Goal: Task Accomplishment & Management: Complete application form

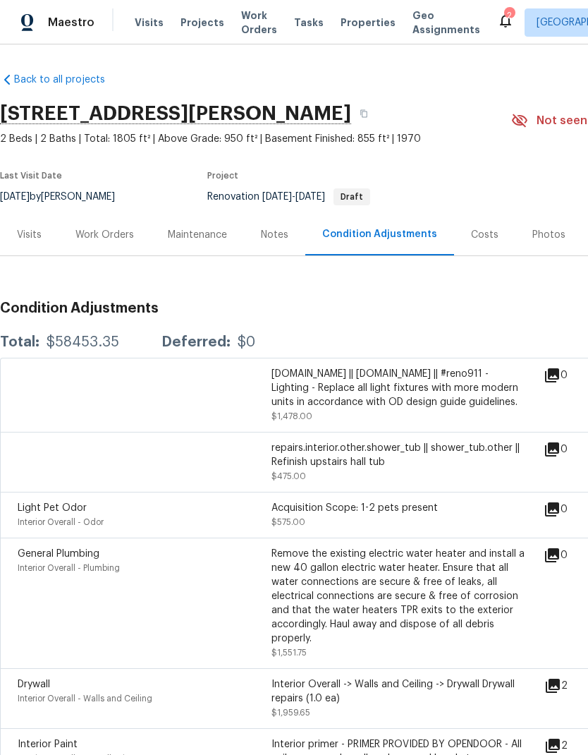
click at [110, 238] on div "Work Orders" at bounding box center [104, 235] width 59 height 14
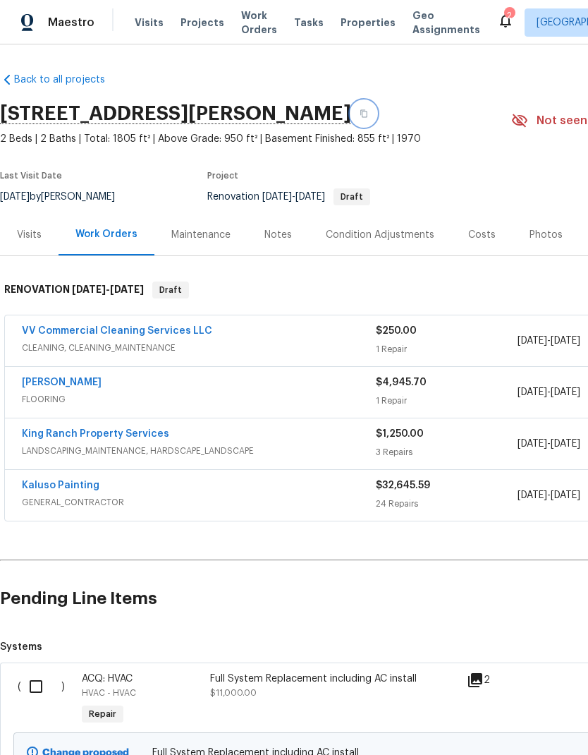
click at [360, 115] on icon "button" at bounding box center [364, 113] width 8 height 8
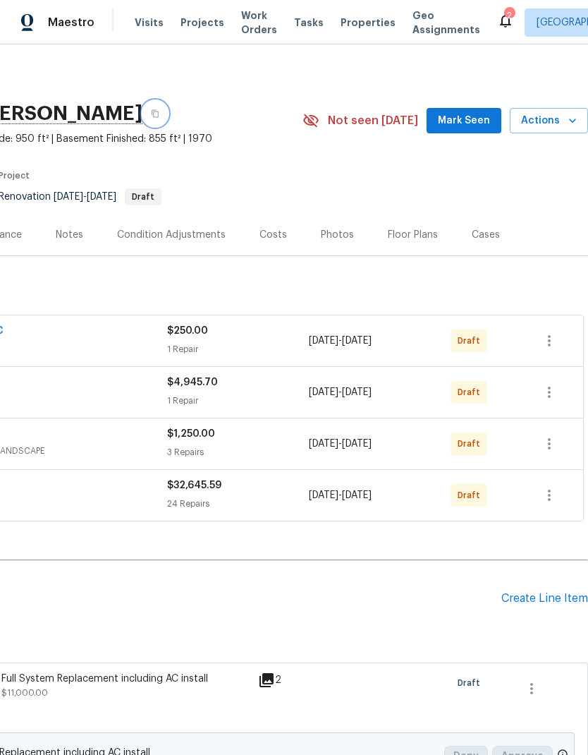
scroll to position [0, 209]
click at [552, 499] on icon "button" at bounding box center [549, 495] width 17 height 17
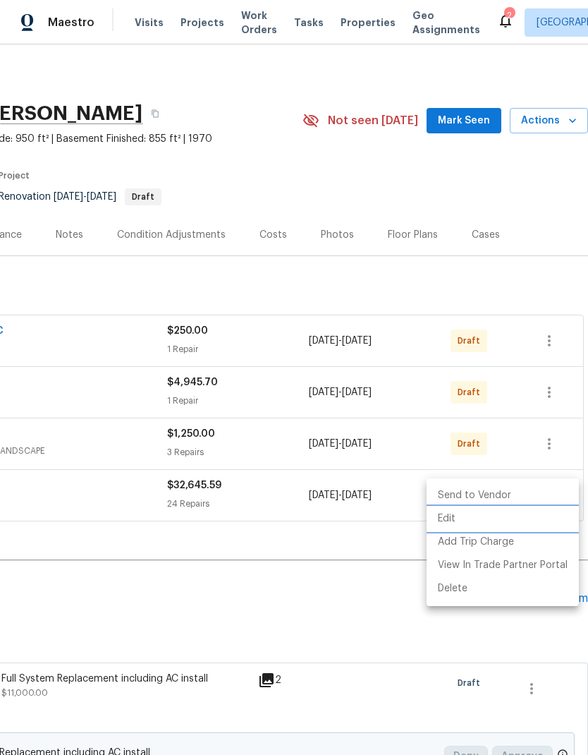
click at [476, 518] on li "Edit" at bounding box center [503, 518] width 152 height 23
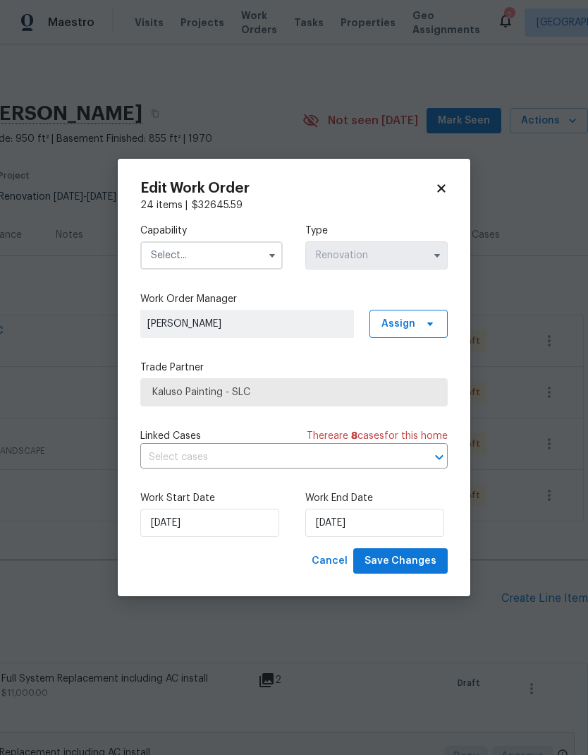
click at [241, 262] on input "text" at bounding box center [211, 255] width 143 height 28
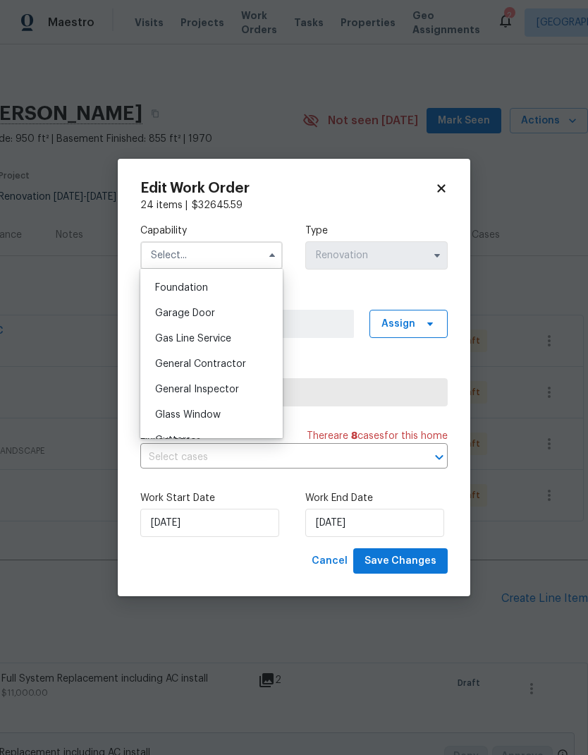
scroll to position [598, 0]
click at [238, 368] on div "General Contractor" at bounding box center [211, 361] width 135 height 25
type input "General Contractor"
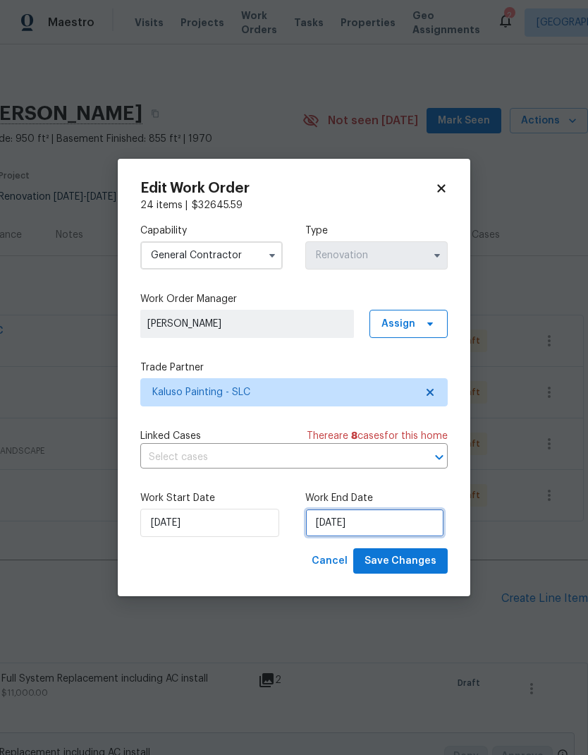
click at [404, 523] on input "10/9/2025" at bounding box center [375, 523] width 139 height 28
select select "9"
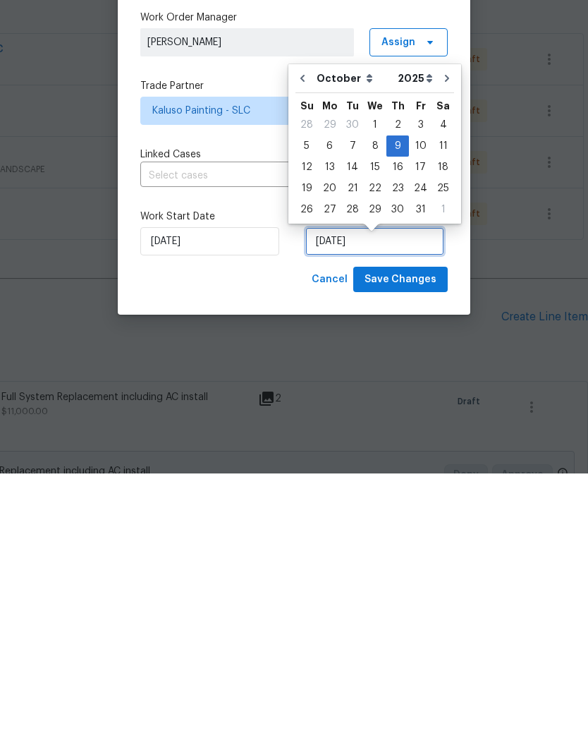
scroll to position [56, 0]
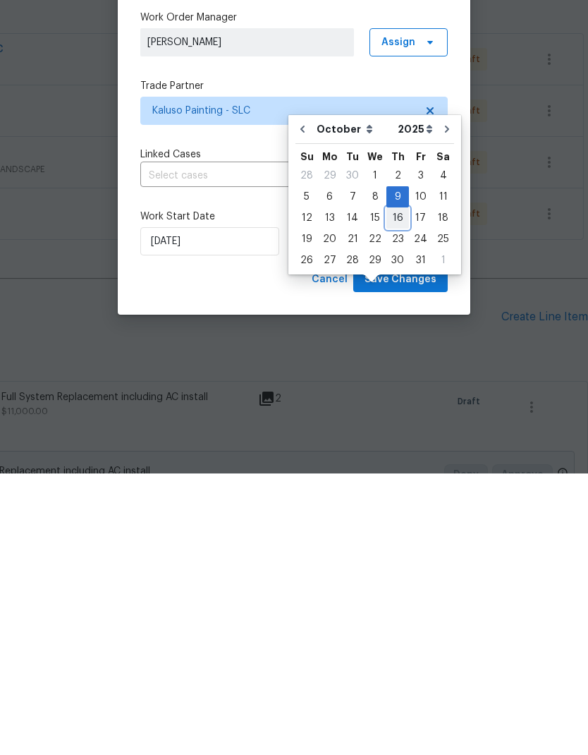
click at [399, 490] on div "16" at bounding box center [398, 500] width 23 height 20
type input "[DATE]"
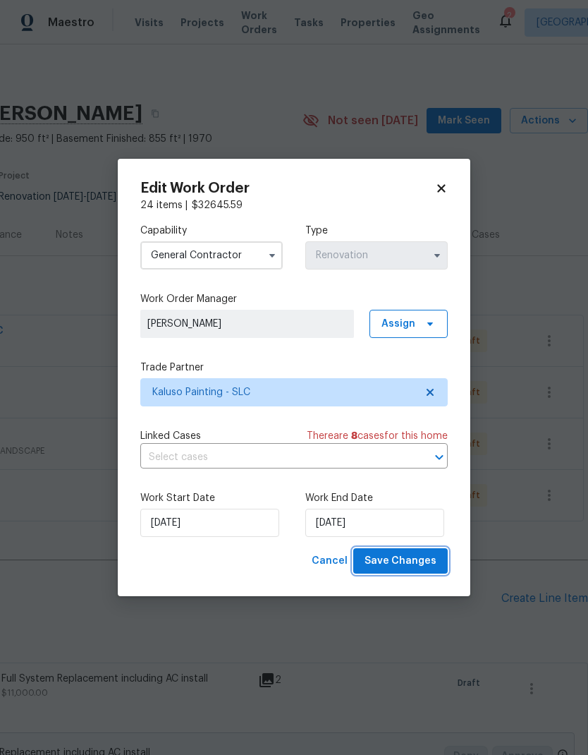
click at [419, 562] on span "Save Changes" at bounding box center [401, 561] width 72 height 18
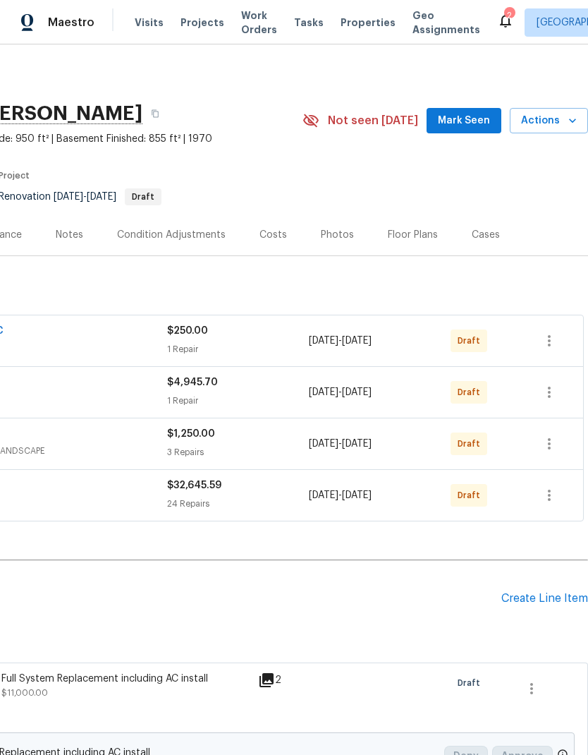
scroll to position [0, 209]
click at [553, 384] on icon "button" at bounding box center [549, 392] width 17 height 17
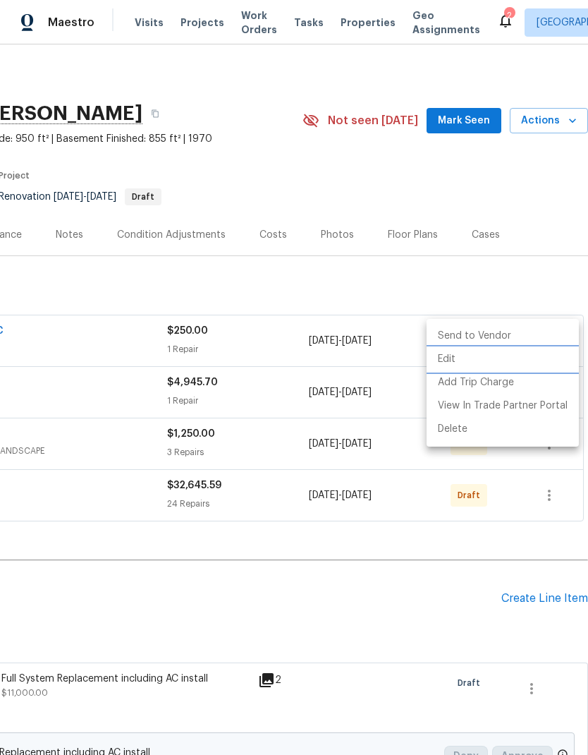
click at [479, 361] on li "Edit" at bounding box center [503, 359] width 152 height 23
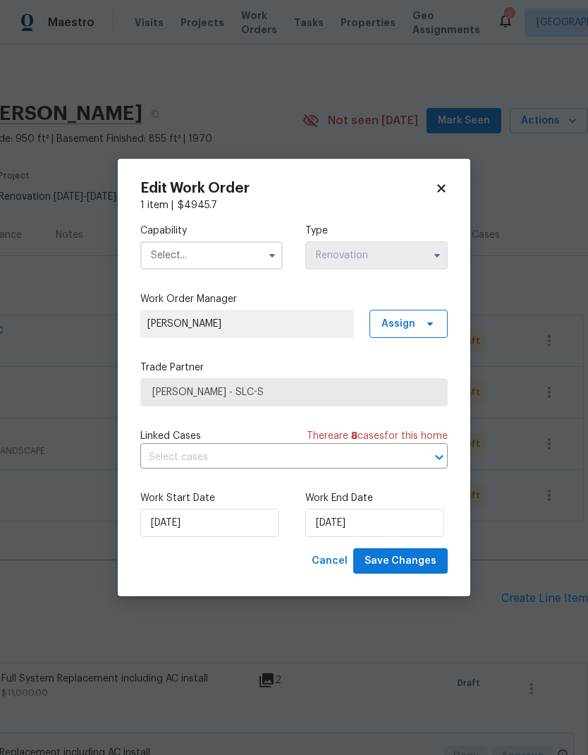
click at [229, 246] on input "text" at bounding box center [211, 255] width 143 height 28
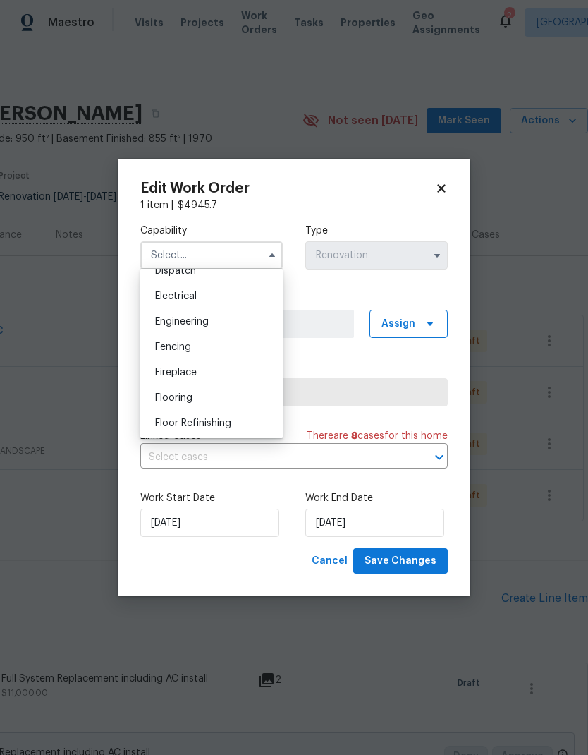
scroll to position [437, 0]
click at [213, 395] on div "Flooring" at bounding box center [211, 395] width 135 height 25
type input "Flooring"
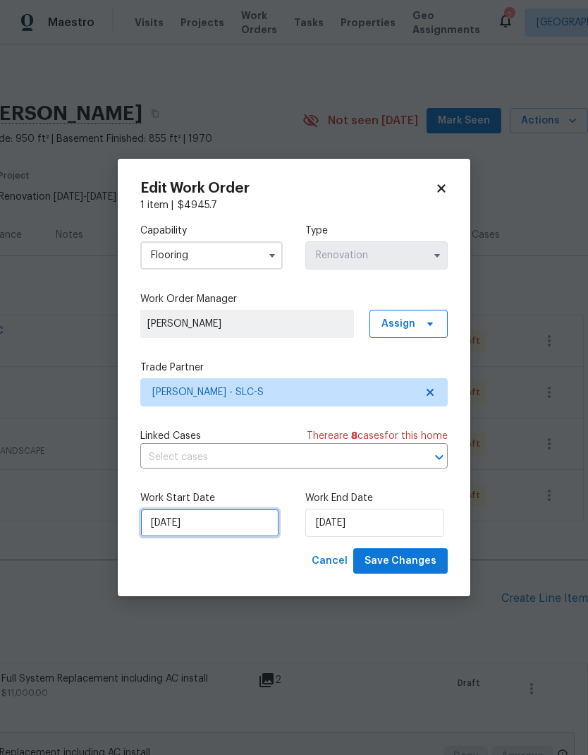
click at [243, 523] on input "10/10/2025" at bounding box center [209, 523] width 139 height 28
select select "9"
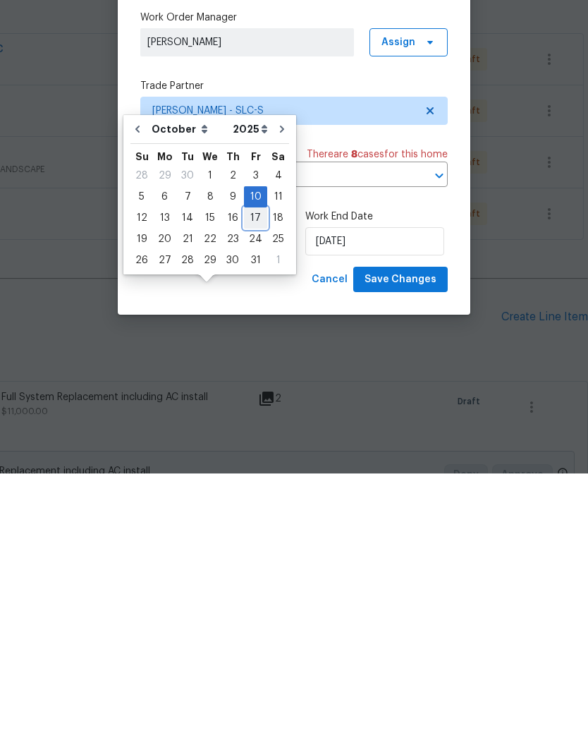
click at [254, 490] on div "17" at bounding box center [255, 500] width 23 height 20
type input "[DATE]"
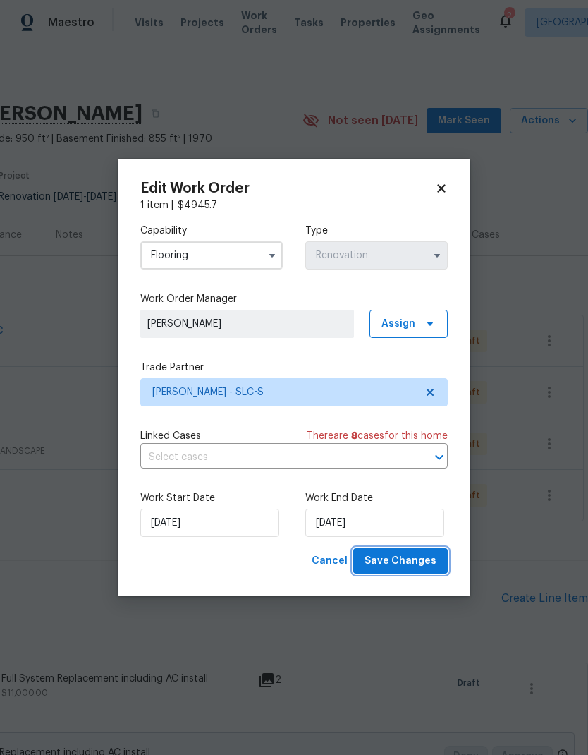
click at [421, 564] on span "Save Changes" at bounding box center [401, 561] width 72 height 18
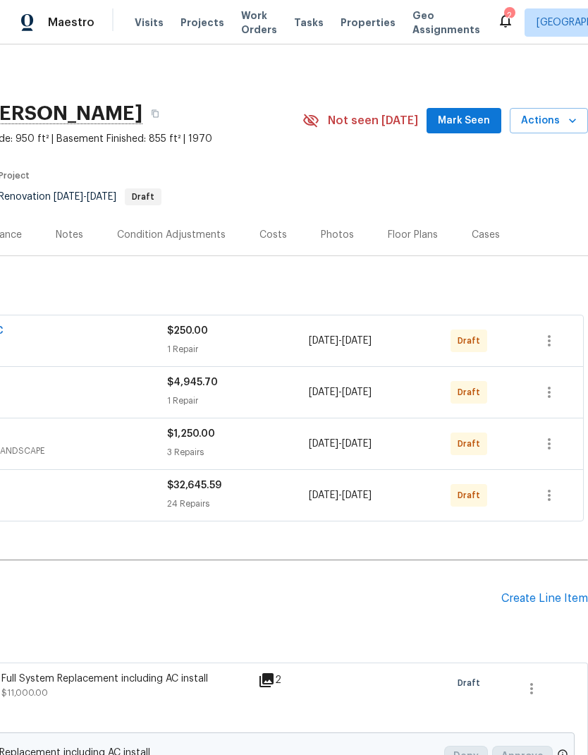
scroll to position [0, 209]
click at [550, 335] on icon "button" at bounding box center [549, 340] width 3 height 11
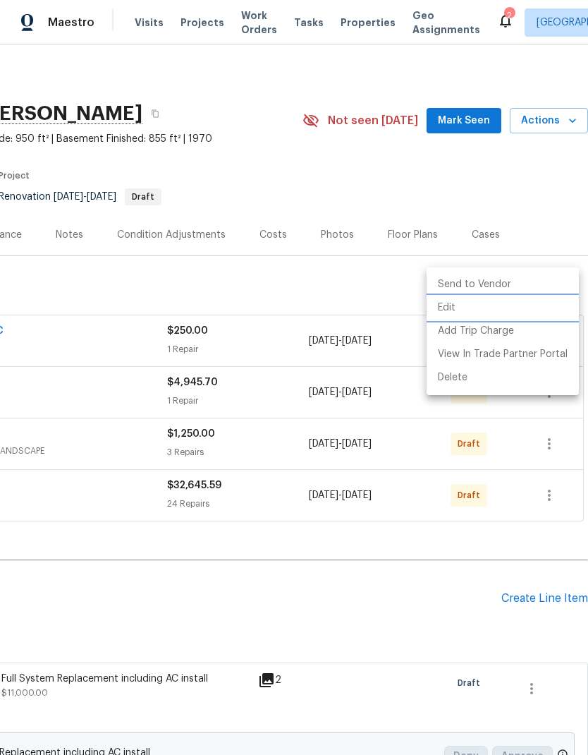
click at [473, 311] on li "Edit" at bounding box center [503, 307] width 152 height 23
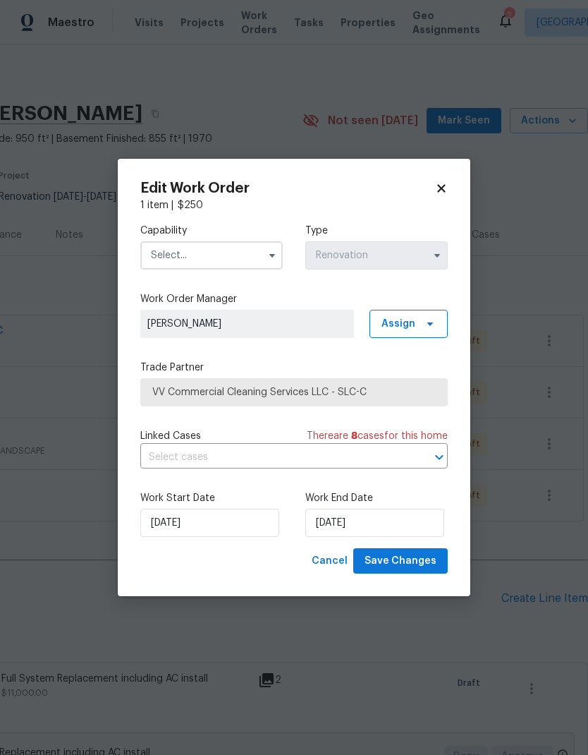
click at [219, 255] on input "text" at bounding box center [211, 255] width 143 height 28
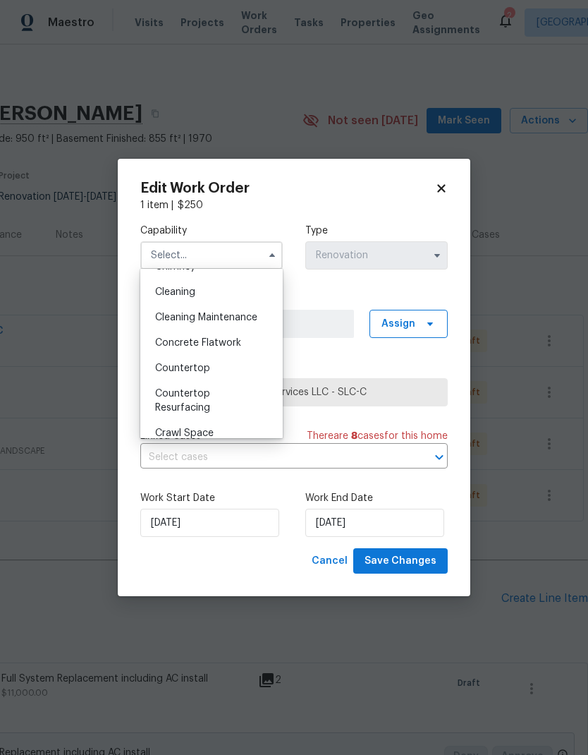
scroll to position [195, 0]
click at [205, 296] on div "Cleaning" at bounding box center [211, 292] width 135 height 25
type input "Cleaning"
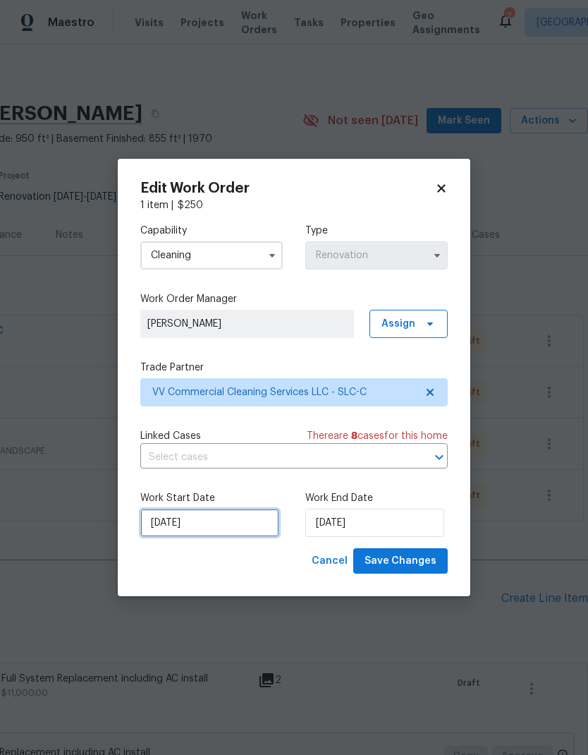
click at [226, 519] on input "10/13/2025" at bounding box center [209, 523] width 139 height 28
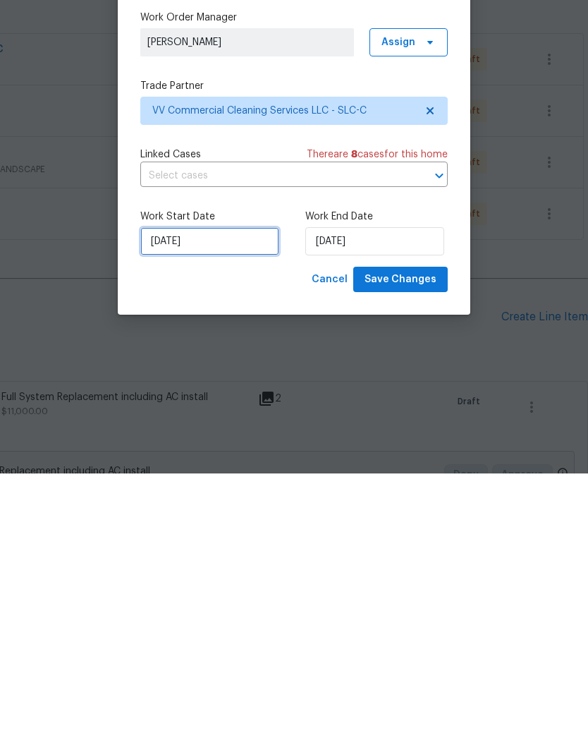
select select "9"
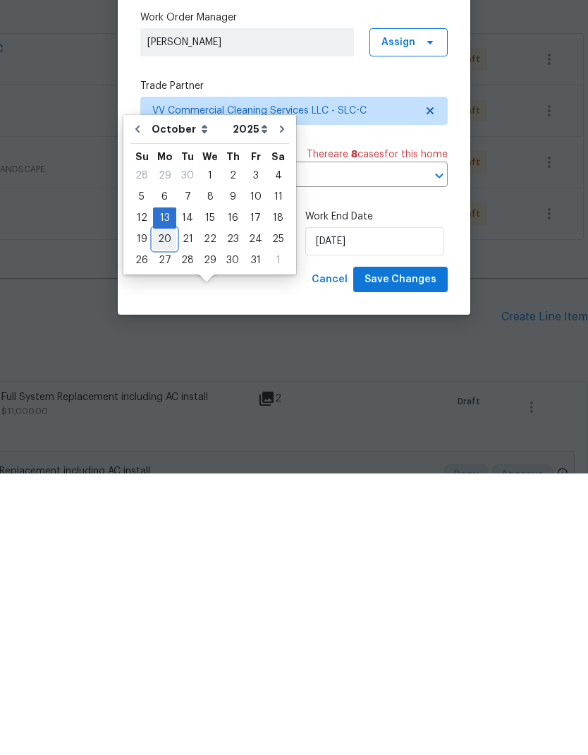
click at [167, 511] on div "20" at bounding box center [164, 521] width 23 height 20
type input "[DATE]"
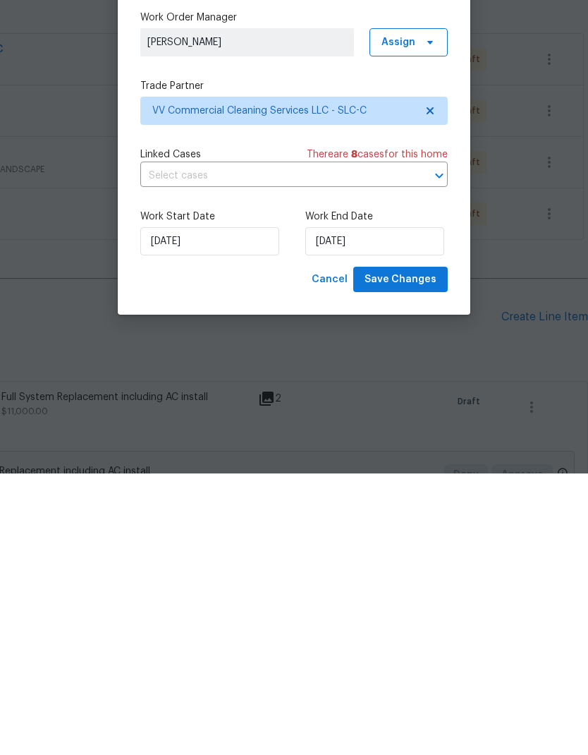
type input "[DATE]"
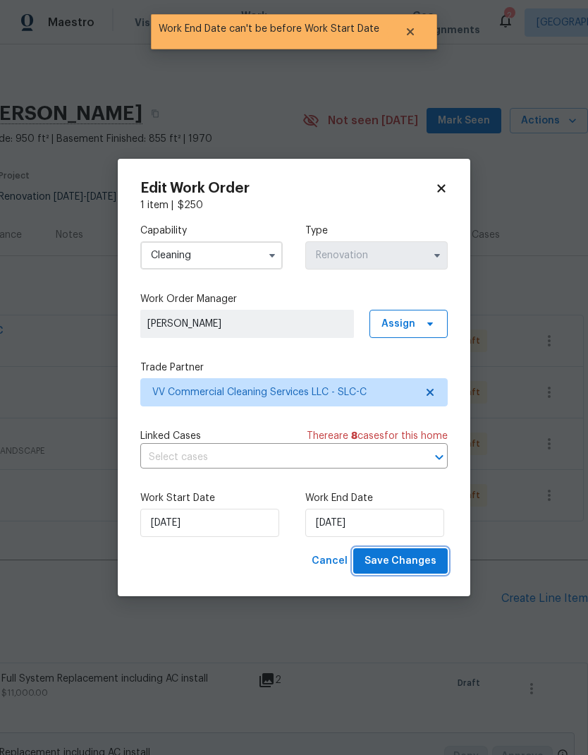
click at [423, 563] on span "Save Changes" at bounding box center [401, 561] width 72 height 18
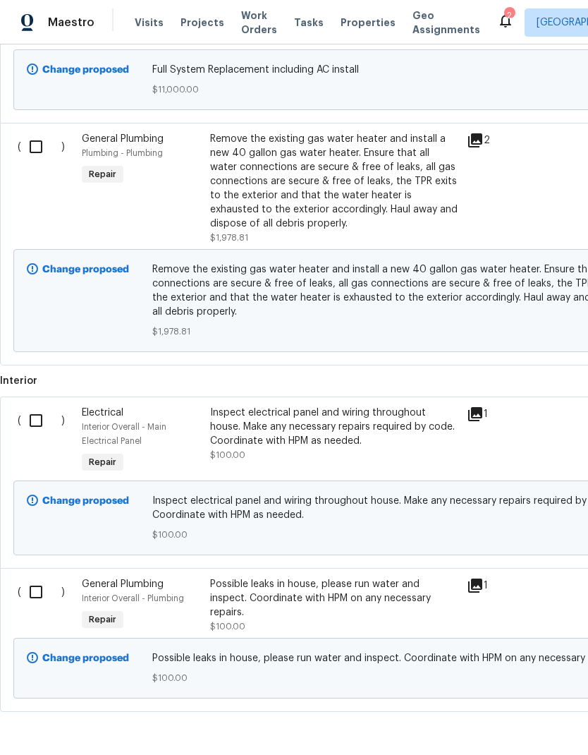
scroll to position [682, 0]
click at [37, 596] on input "checkbox" at bounding box center [41, 593] width 40 height 30
checkbox input "true"
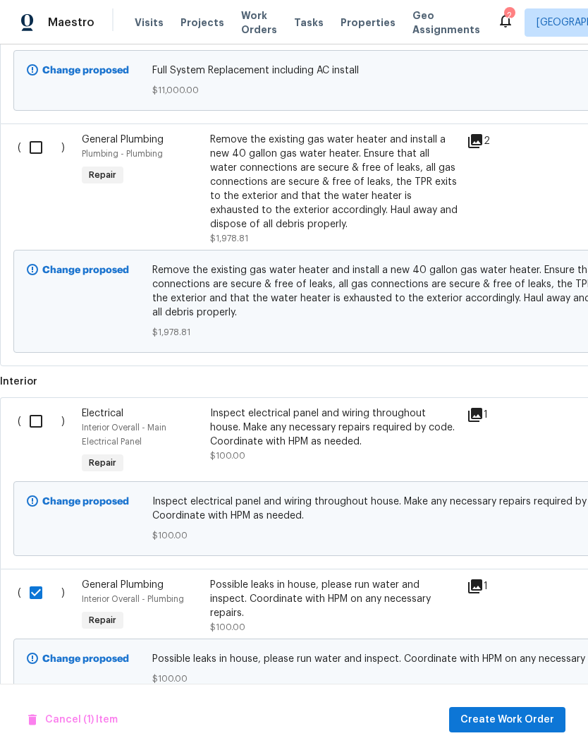
click at [39, 150] on input "checkbox" at bounding box center [41, 148] width 40 height 30
checkbox input "true"
click at [515, 720] on span "Create Work Order" at bounding box center [508, 720] width 94 height 18
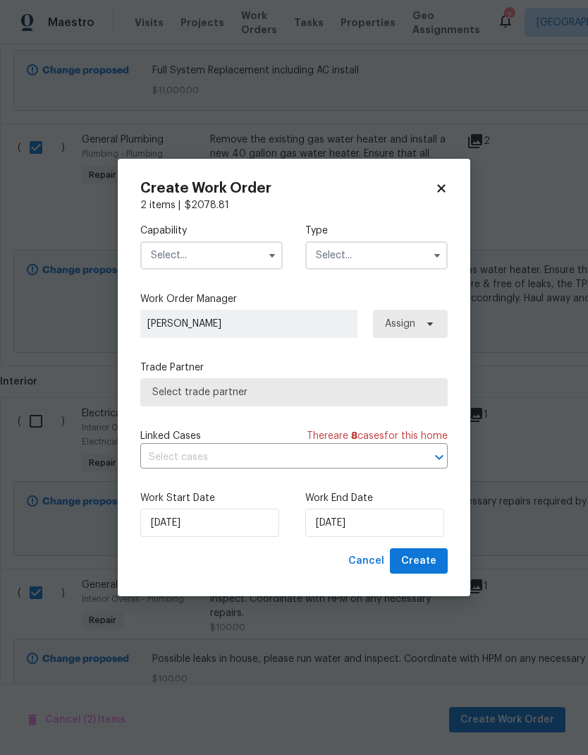
click at [211, 250] on input "text" at bounding box center [211, 255] width 143 height 28
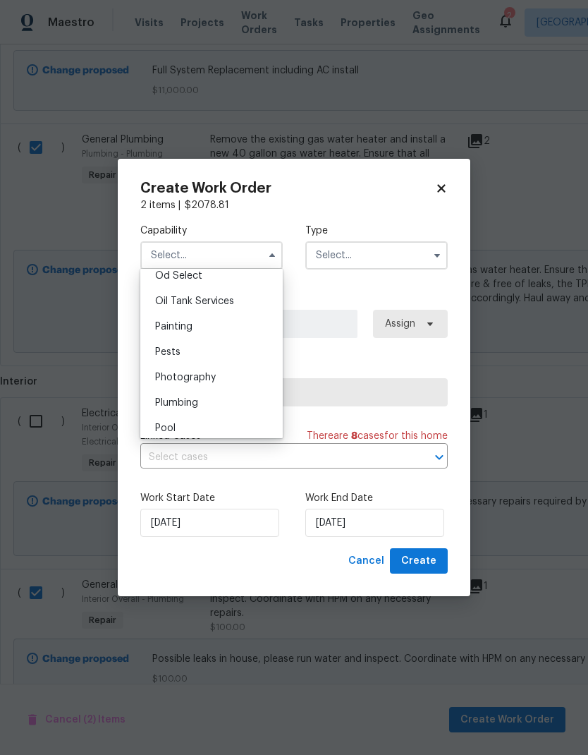
scroll to position [1149, 0]
click at [200, 403] on div "Plumbing" at bounding box center [211, 397] width 135 height 25
type input "Plumbing"
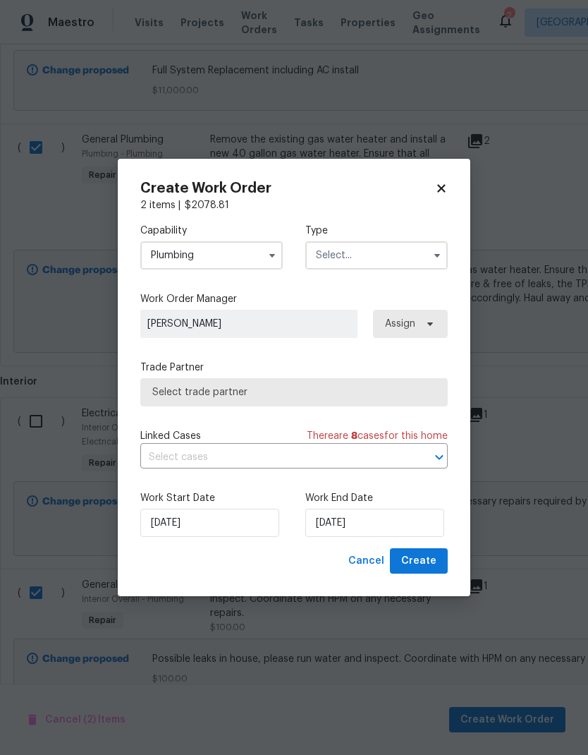
click at [376, 258] on input "text" at bounding box center [377, 255] width 143 height 28
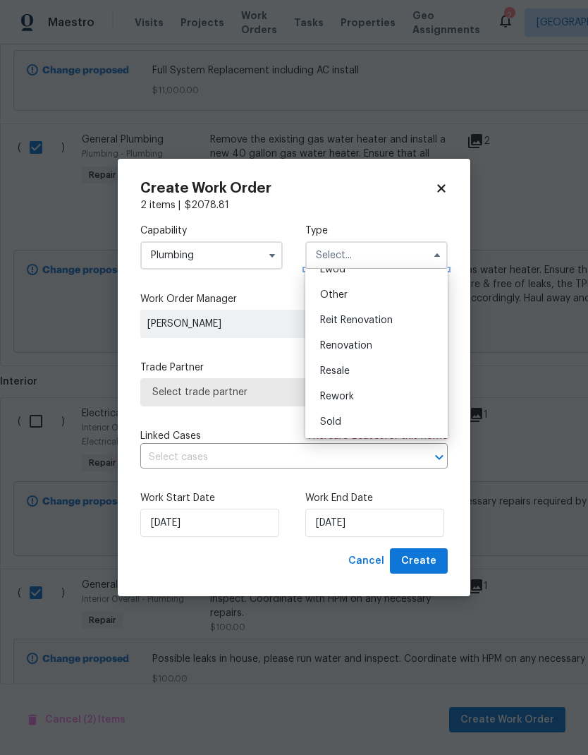
scroll to position [168, 0]
click at [371, 341] on span "Renovation" at bounding box center [346, 346] width 52 height 10
type input "Renovation"
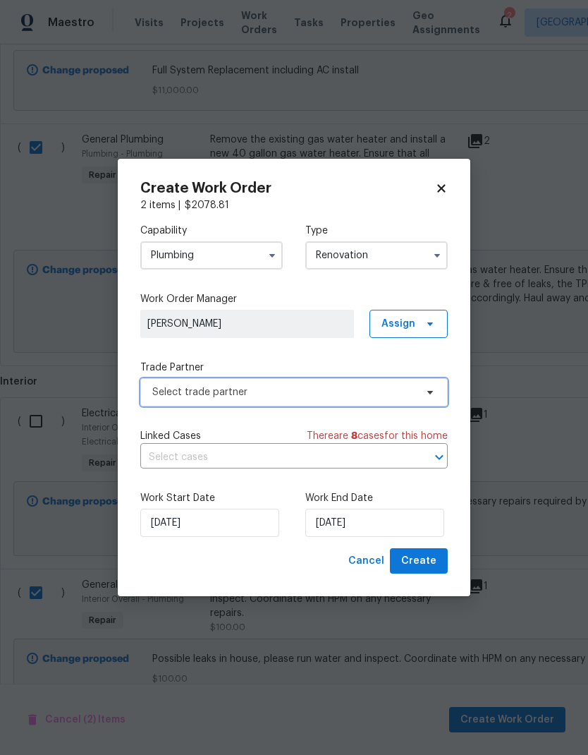
click at [336, 395] on span "Select trade partner" at bounding box center [283, 392] width 263 height 14
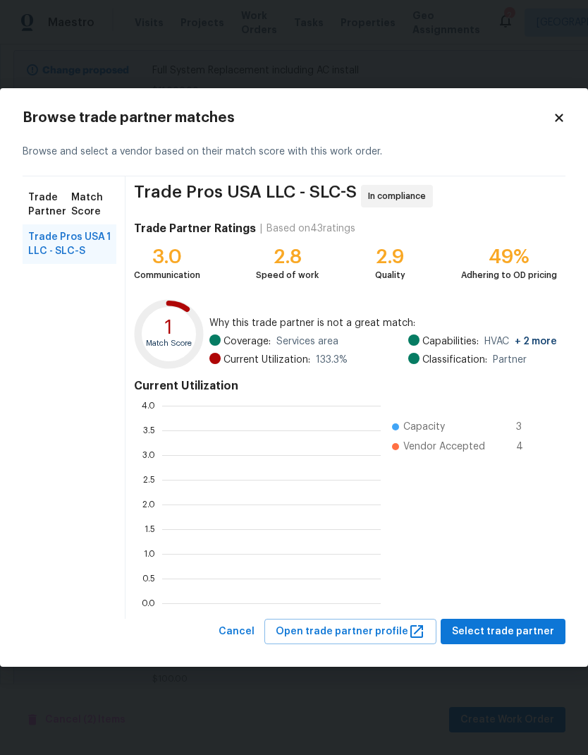
scroll to position [1, 1]
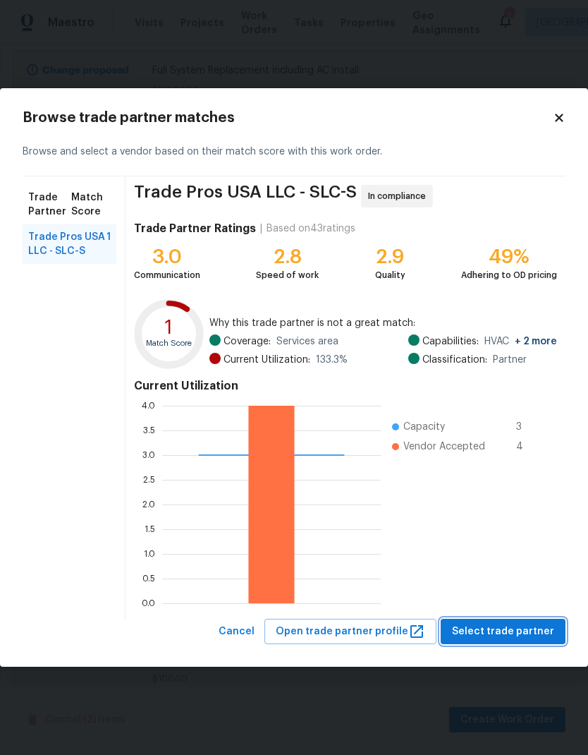
click at [527, 629] on span "Select trade partner" at bounding box center [503, 632] width 102 height 18
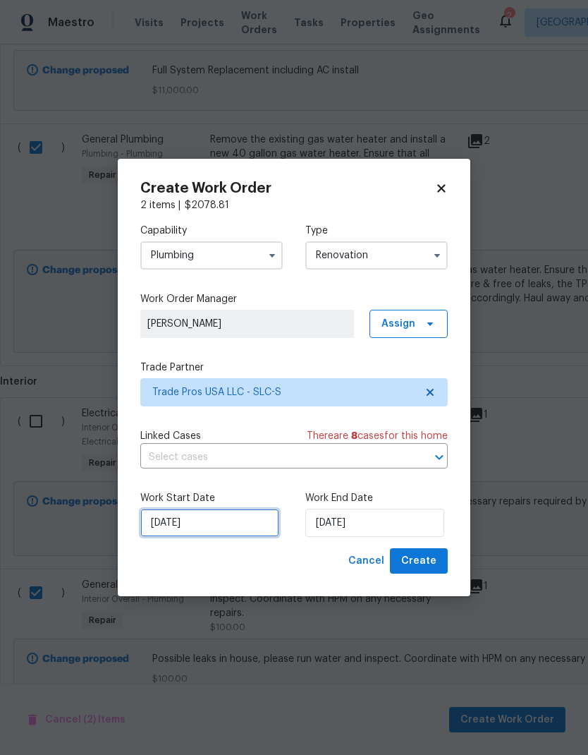
click at [228, 527] on input "[DATE]" at bounding box center [209, 523] width 139 height 28
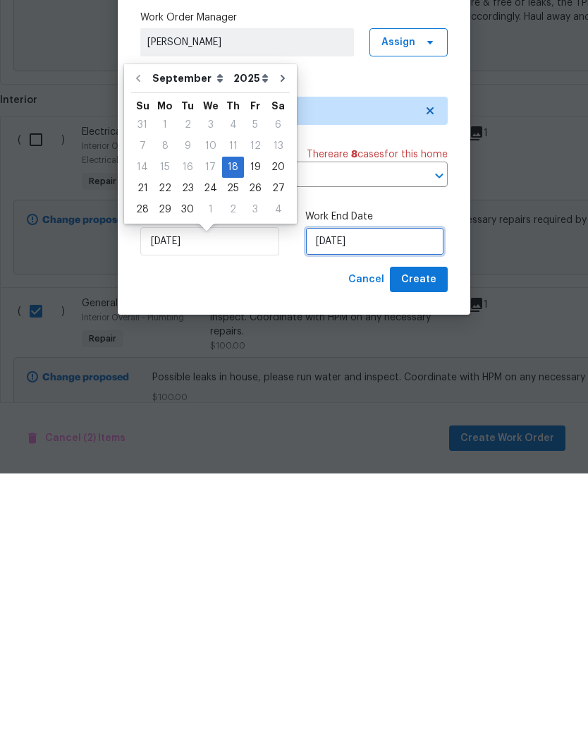
click at [406, 509] on input "[DATE]" at bounding box center [375, 523] width 139 height 28
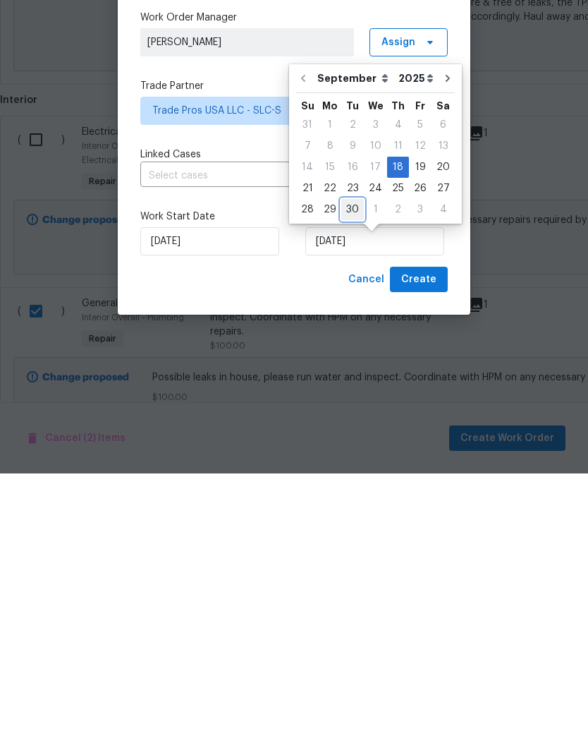
click at [358, 481] on div "30" at bounding box center [352, 491] width 23 height 20
type input "[DATE]"
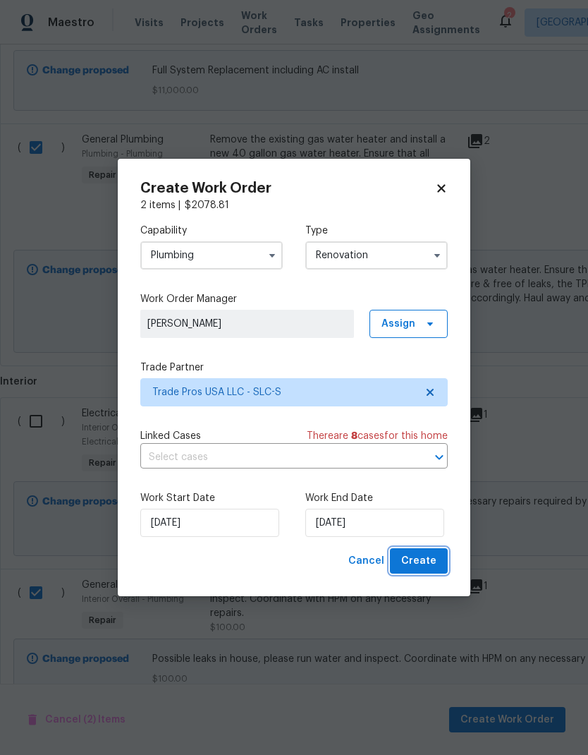
click at [429, 560] on span "Create" at bounding box center [418, 561] width 35 height 18
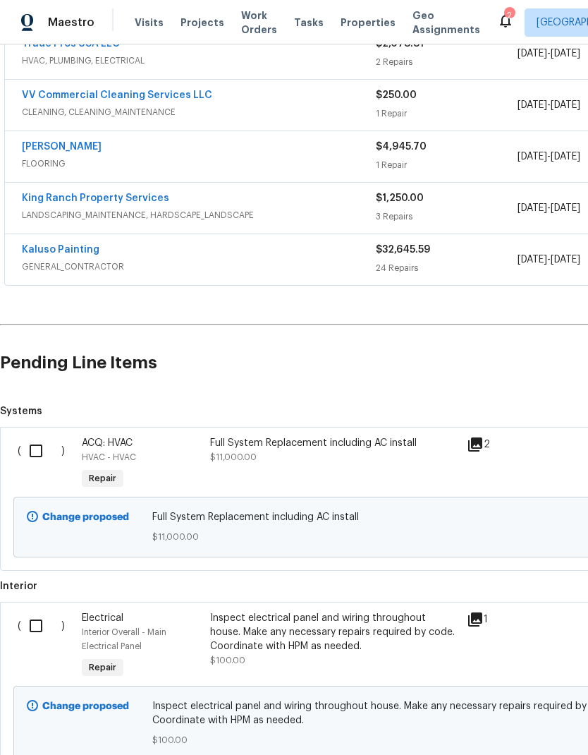
scroll to position [289, 0]
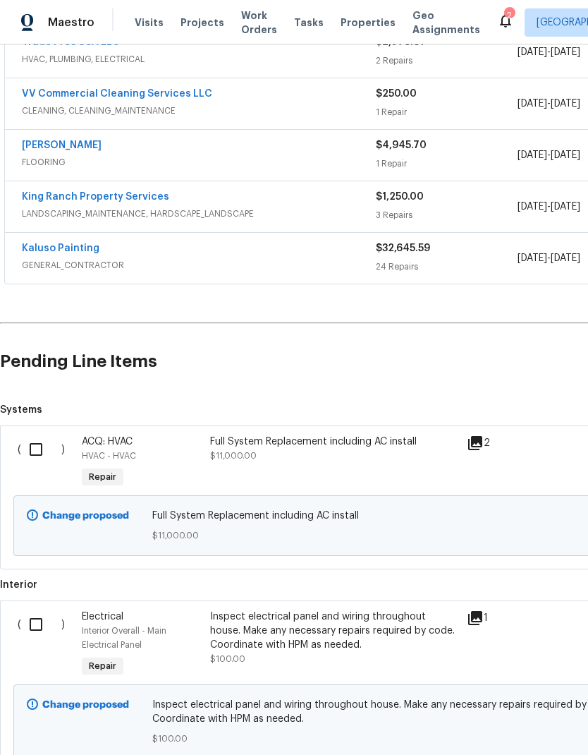
click at [40, 435] on input "checkbox" at bounding box center [41, 450] width 40 height 30
checkbox input "true"
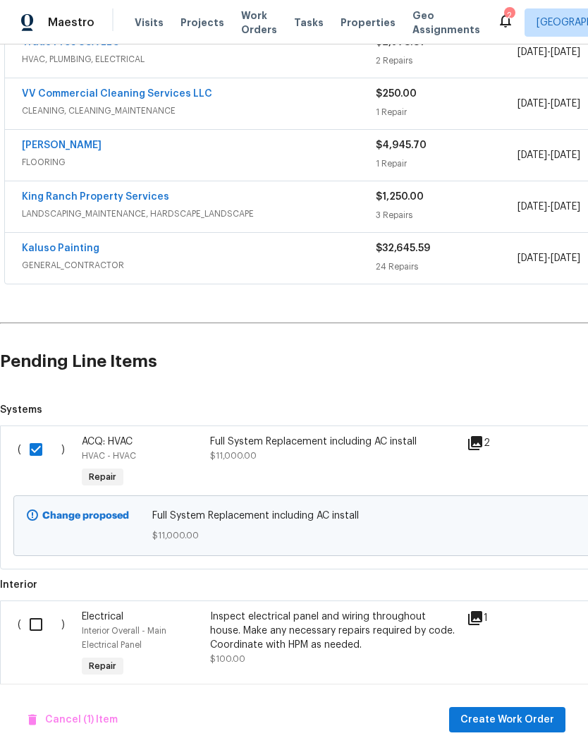
click at [45, 610] on input "checkbox" at bounding box center [41, 625] width 40 height 30
click at [42, 610] on input "checkbox" at bounding box center [41, 625] width 40 height 30
click at [37, 610] on input "checkbox" at bounding box center [41, 625] width 40 height 30
checkbox input "true"
click at [512, 716] on span "Create Work Order" at bounding box center [508, 720] width 94 height 18
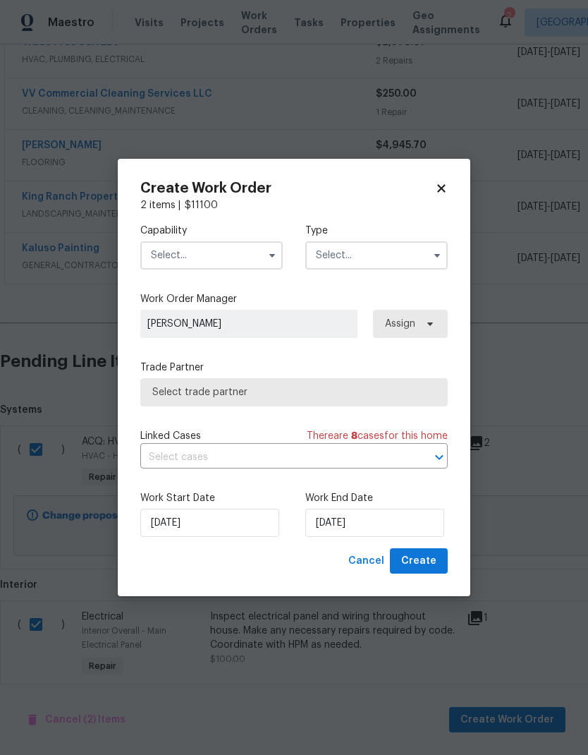
click at [216, 250] on input "text" at bounding box center [211, 255] width 143 height 28
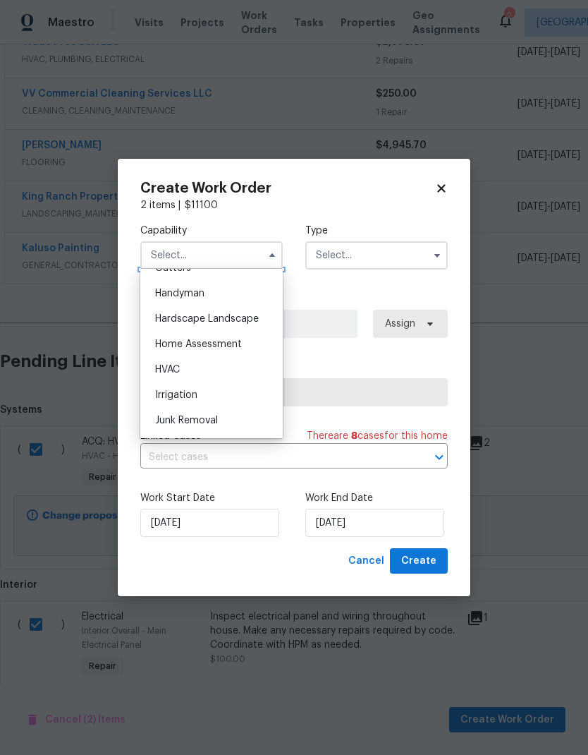
scroll to position [770, 0]
click at [204, 372] on div "HVAC" at bounding box center [211, 367] width 135 height 25
type input "HVAC"
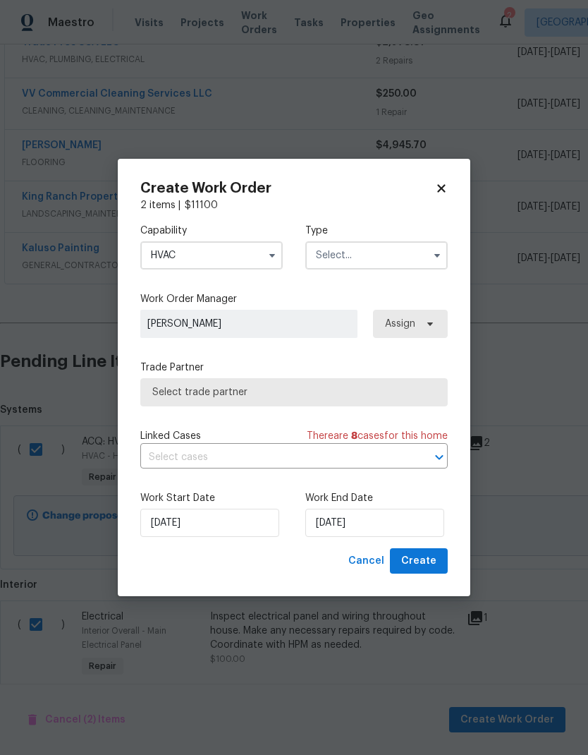
click at [380, 254] on input "text" at bounding box center [377, 255] width 143 height 28
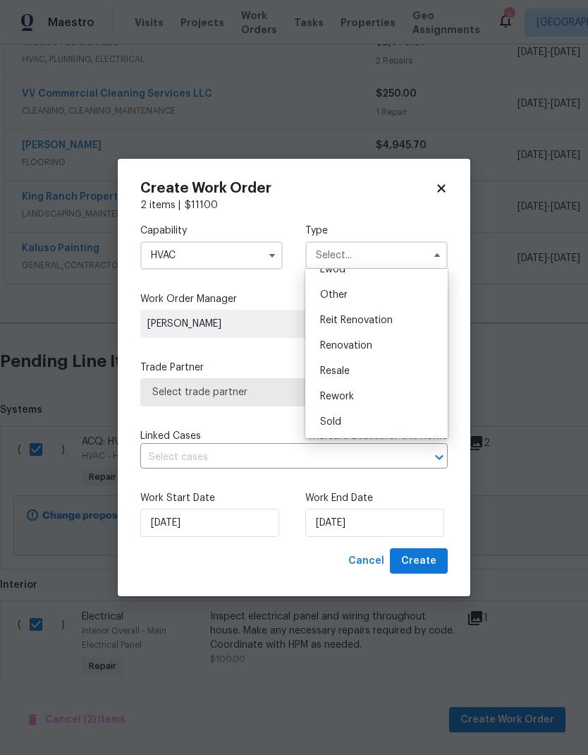
scroll to position [168, 0]
click at [373, 350] on div "Renovation" at bounding box center [376, 345] width 135 height 25
type input "Renovation"
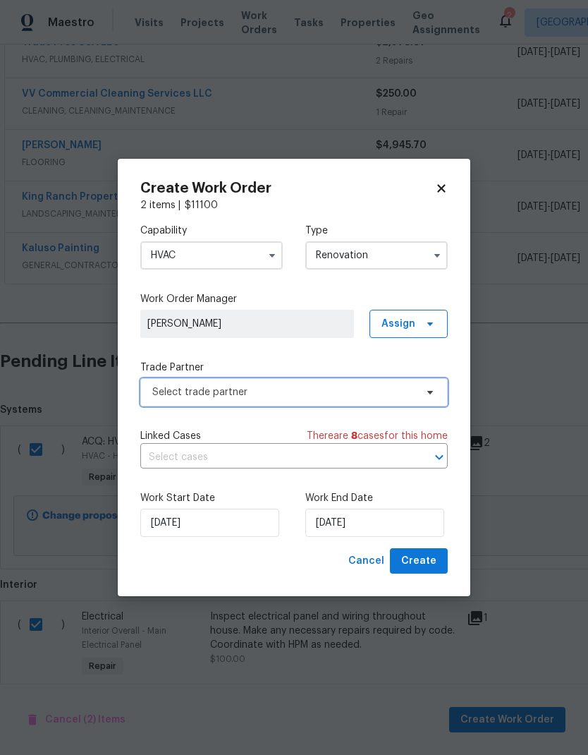
click at [318, 392] on span "Select trade partner" at bounding box center [283, 392] width 263 height 14
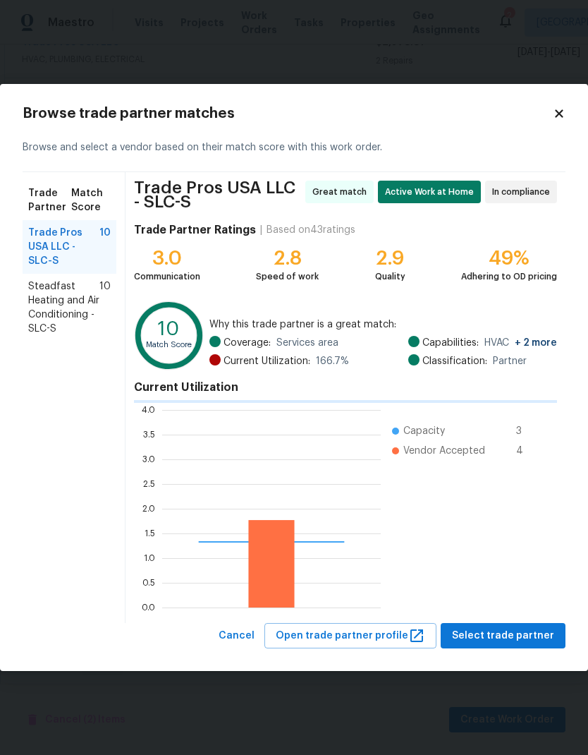
scroll to position [198, 219]
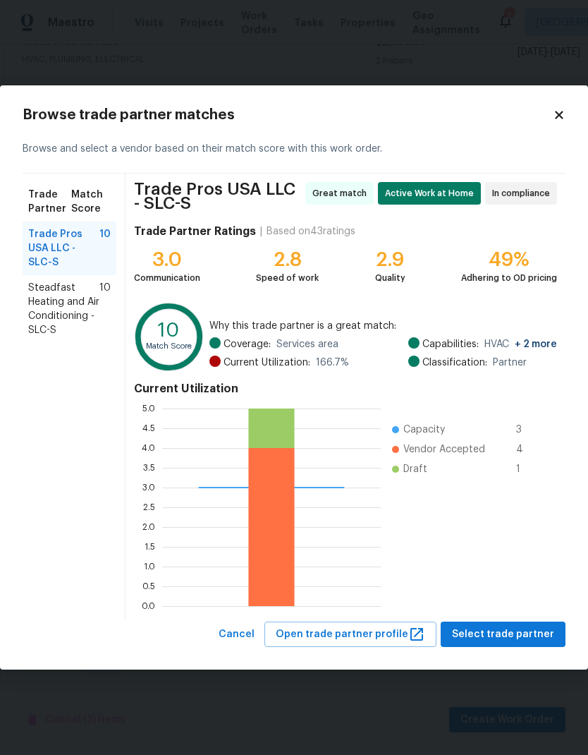
click at [73, 241] on span "Trade Pros USA LLC - SLC-S" at bounding box center [63, 248] width 71 height 42
click at [541, 632] on span "Select trade partner" at bounding box center [503, 635] width 102 height 18
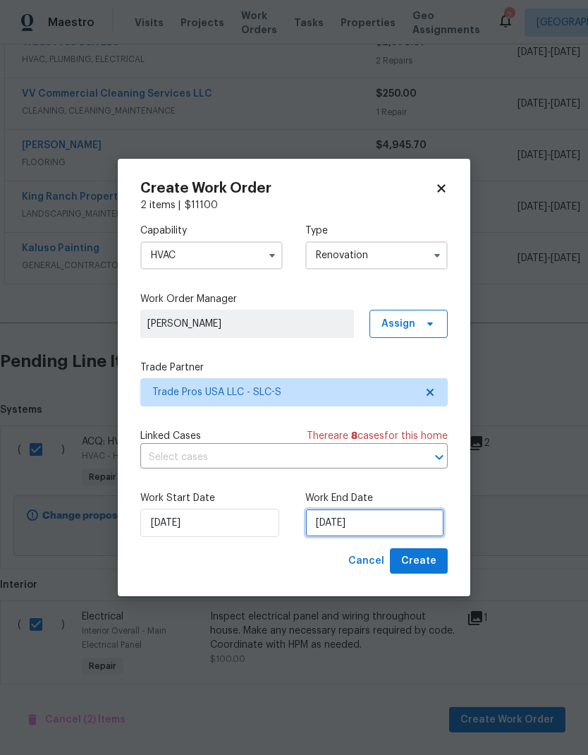
click at [397, 524] on input "[DATE]" at bounding box center [375, 523] width 139 height 28
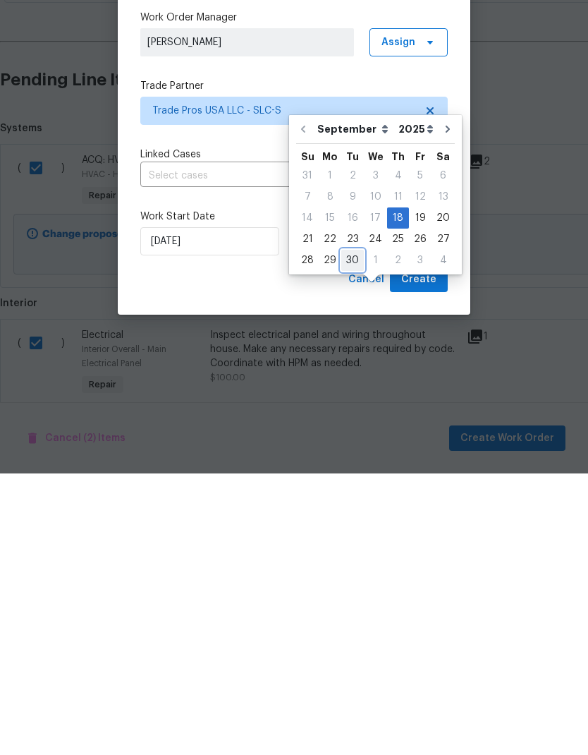
click at [353, 532] on div "30" at bounding box center [352, 542] width 23 height 20
type input "[DATE]"
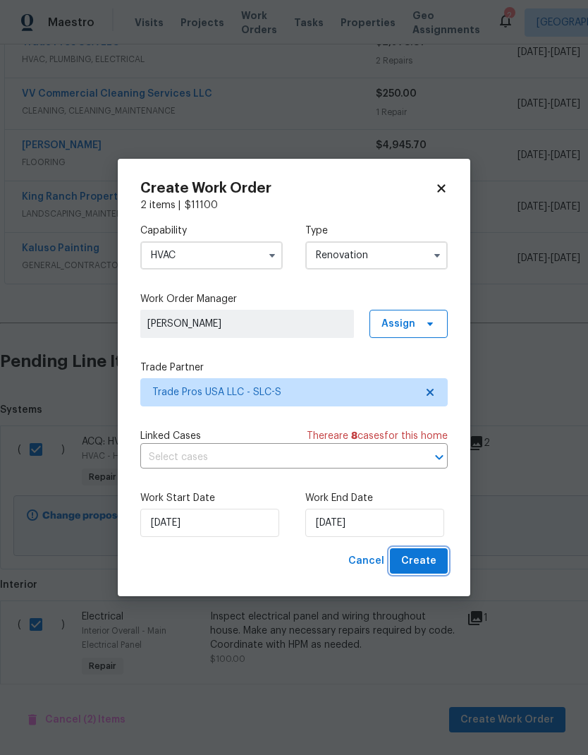
click at [428, 558] on span "Create" at bounding box center [418, 561] width 35 height 18
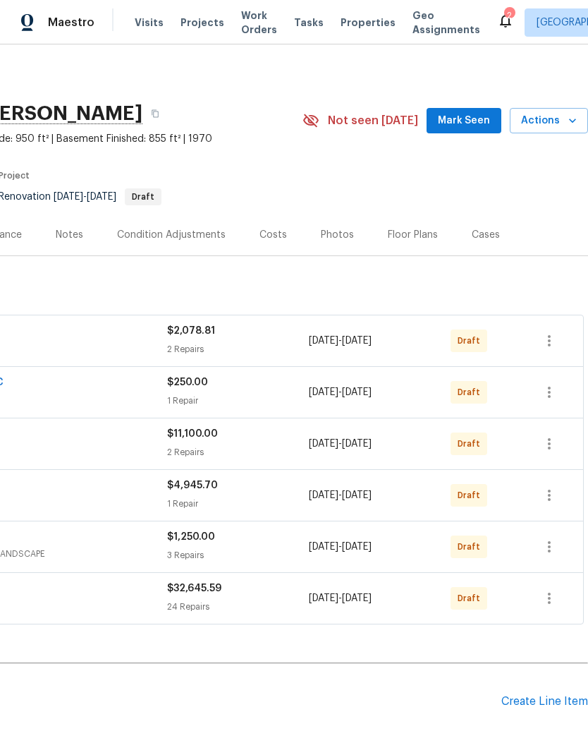
scroll to position [0, 209]
click at [552, 601] on icon "button" at bounding box center [549, 598] width 17 height 17
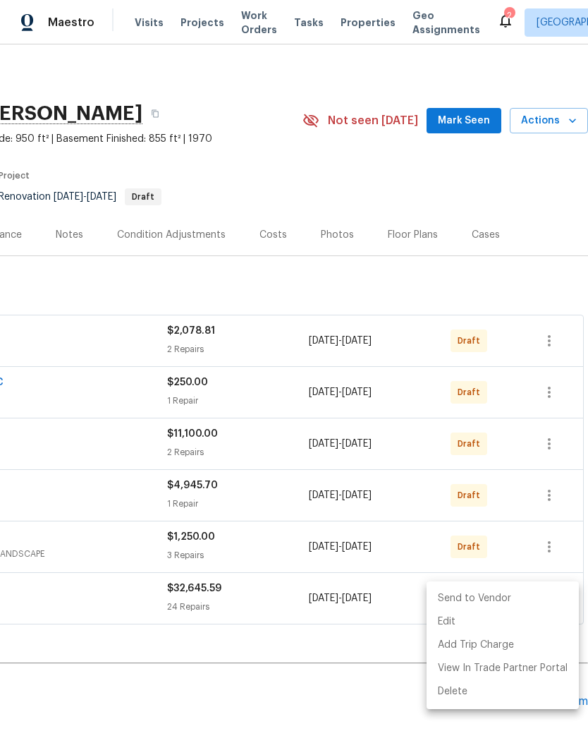
click at [503, 599] on li "Send to Vendor" at bounding box center [503, 598] width 152 height 23
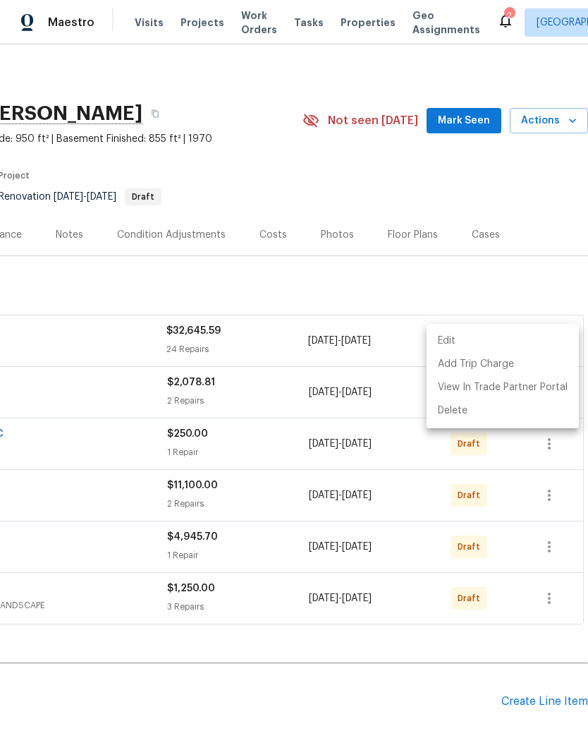
click at [363, 696] on div at bounding box center [294, 377] width 588 height 755
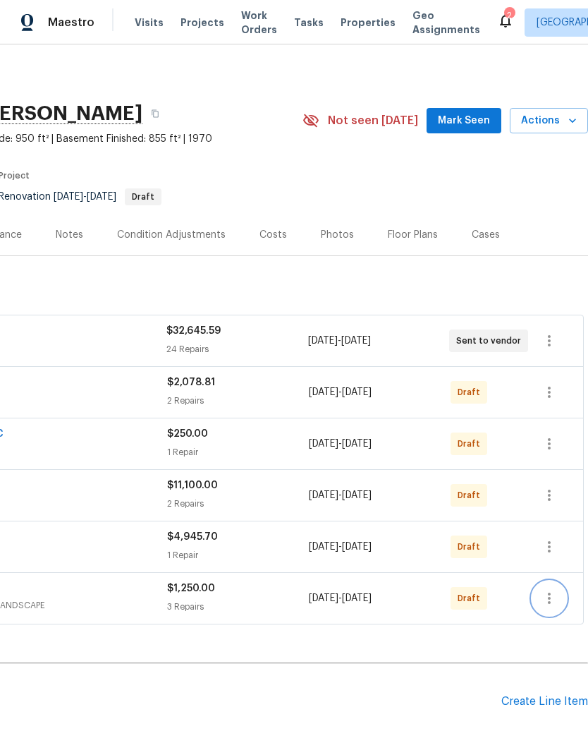
click at [550, 602] on icon "button" at bounding box center [549, 598] width 3 height 11
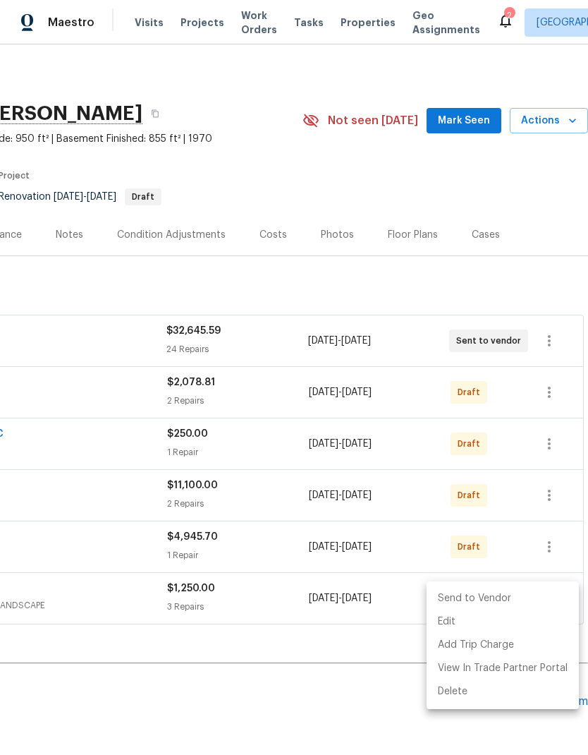
click at [516, 598] on li "Send to Vendor" at bounding box center [503, 598] width 152 height 23
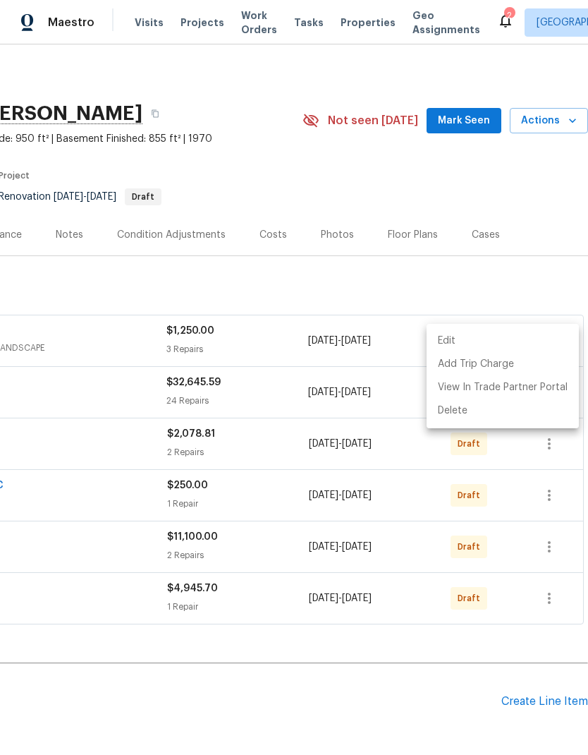
click at [392, 710] on div at bounding box center [294, 377] width 588 height 755
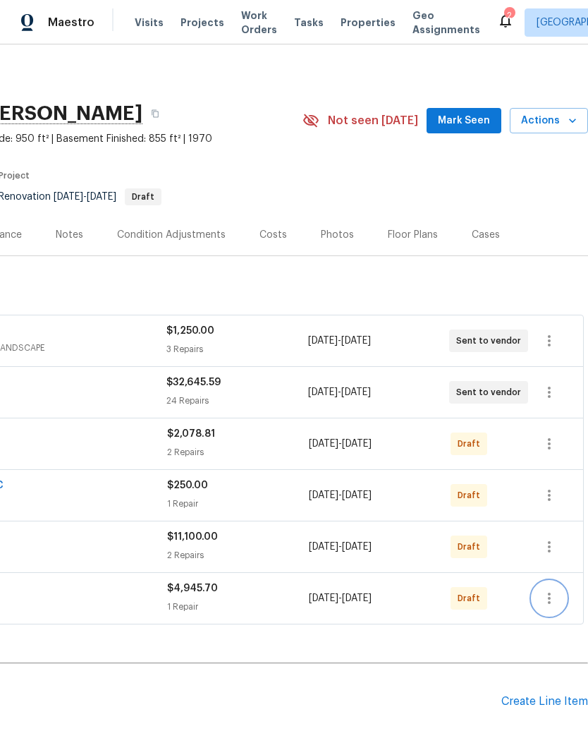
click at [548, 598] on icon "button" at bounding box center [549, 598] width 17 height 17
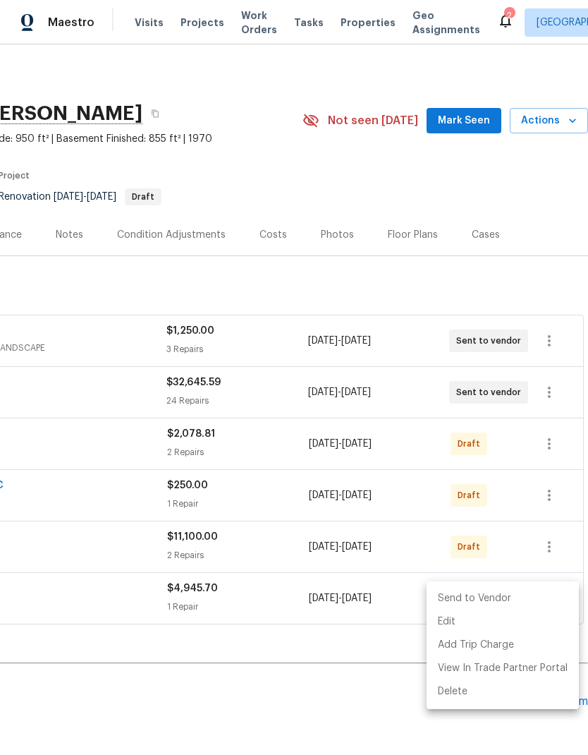
click at [507, 599] on li "Send to Vendor" at bounding box center [503, 598] width 152 height 23
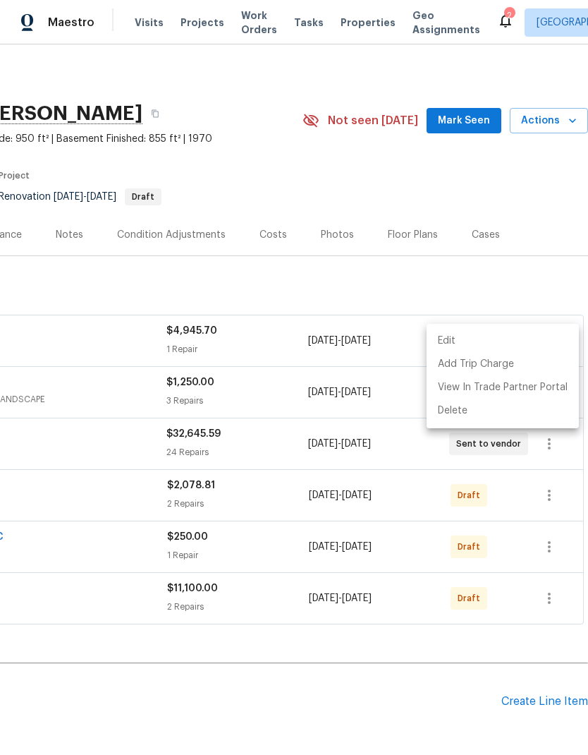
click at [430, 691] on div at bounding box center [294, 377] width 588 height 755
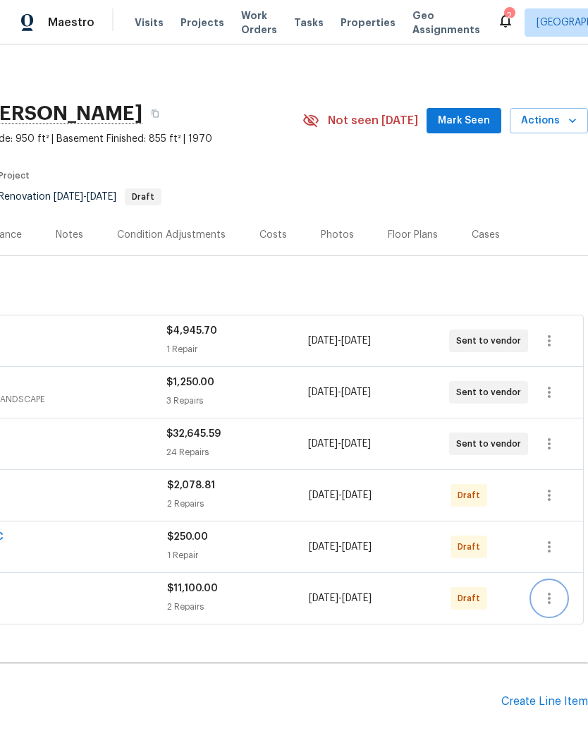
click at [550, 591] on icon "button" at bounding box center [549, 598] width 17 height 17
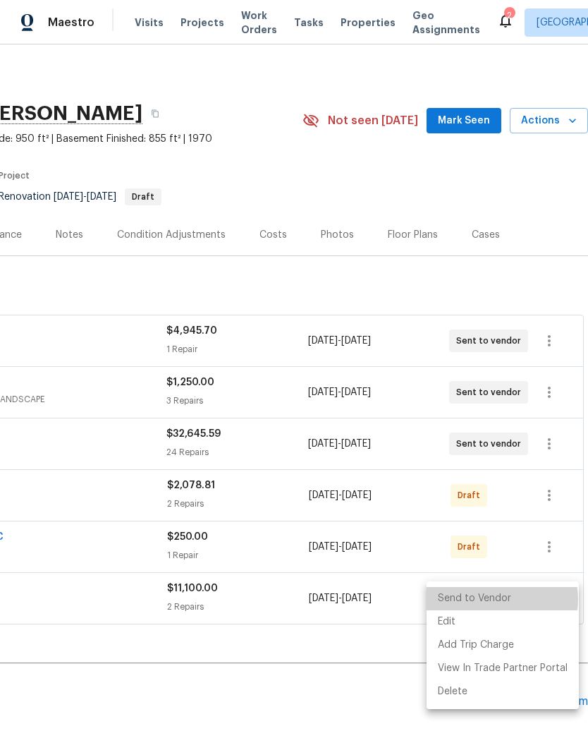
click at [495, 600] on li "Send to Vendor" at bounding box center [503, 598] width 152 height 23
click at [413, 714] on div at bounding box center [294, 377] width 588 height 755
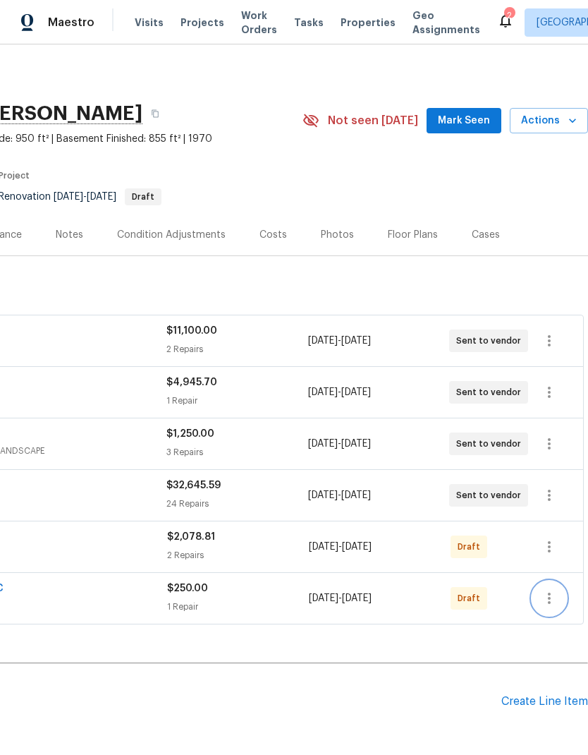
click at [551, 597] on icon "button" at bounding box center [549, 598] width 17 height 17
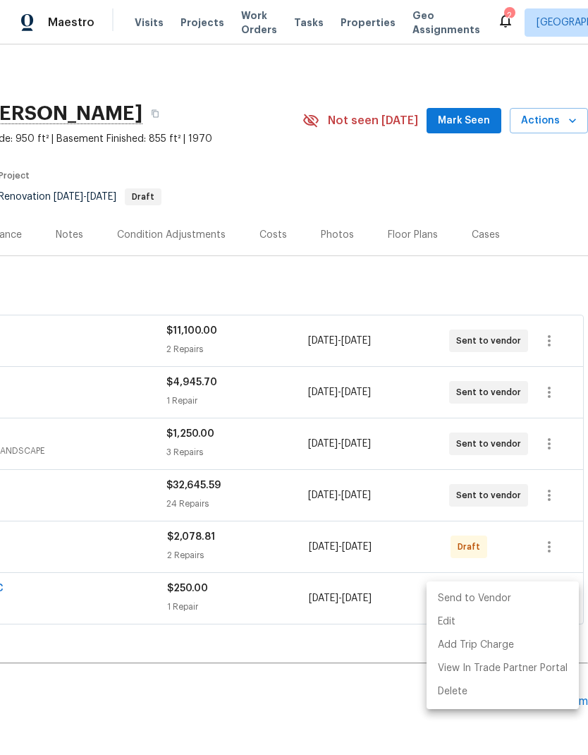
click at [498, 598] on li "Send to Vendor" at bounding box center [503, 598] width 152 height 23
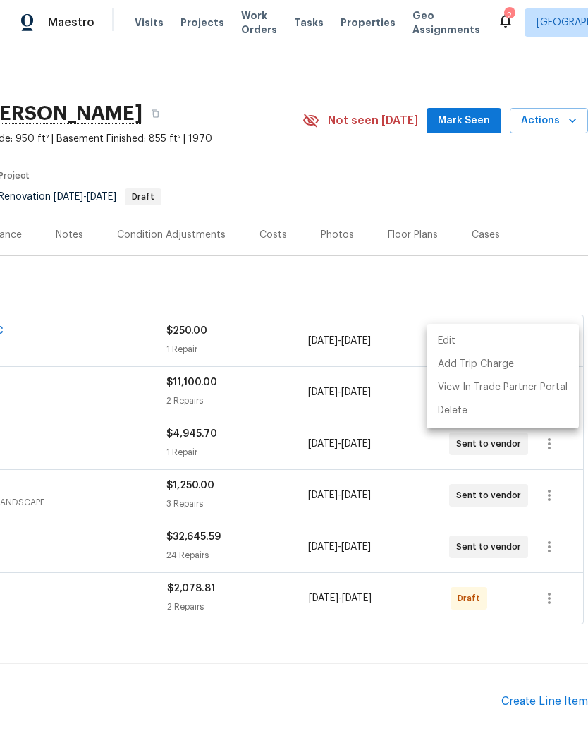
click at [361, 712] on div at bounding box center [294, 377] width 588 height 755
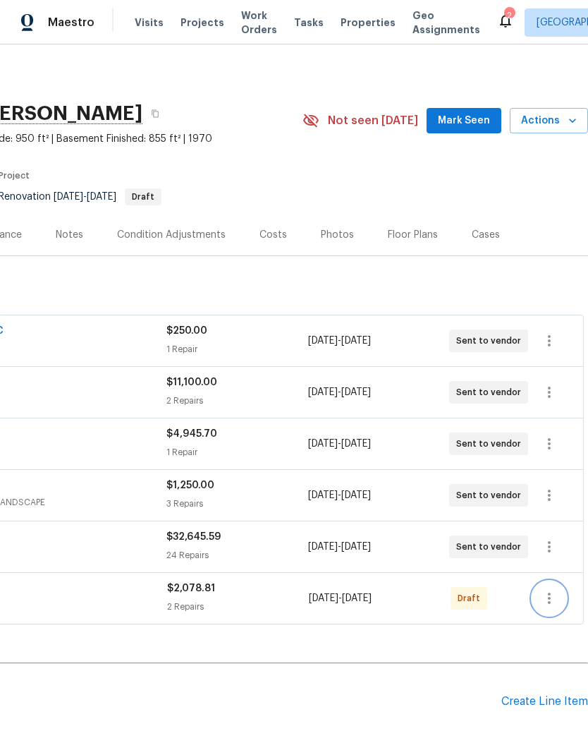
click at [560, 598] on button "button" at bounding box center [550, 598] width 34 height 34
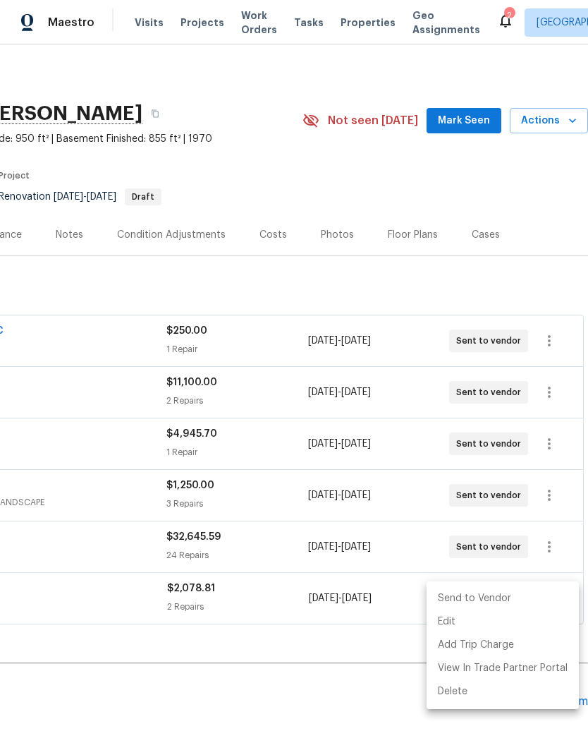
click at [491, 600] on li "Send to Vendor" at bounding box center [503, 598] width 152 height 23
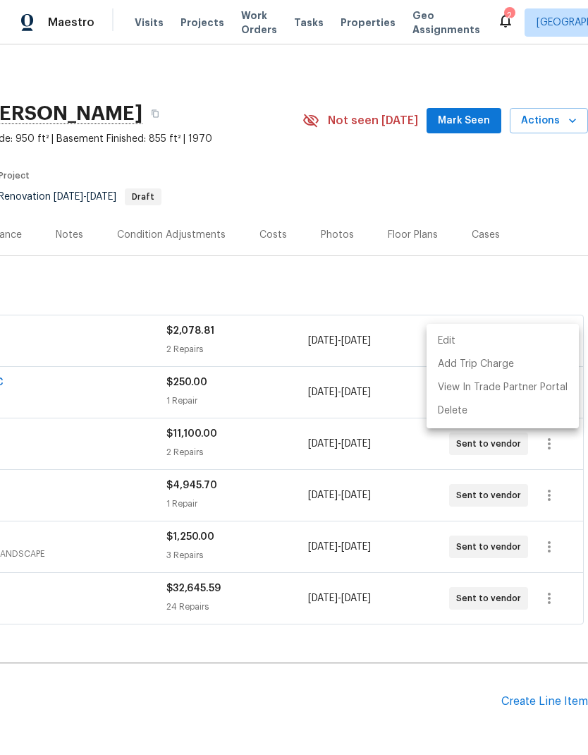
click at [403, 689] on div at bounding box center [294, 377] width 588 height 755
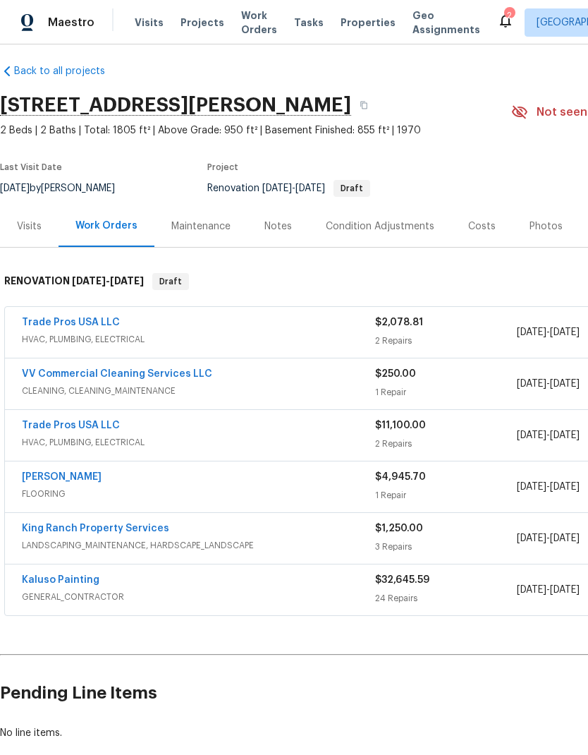
scroll to position [9, 0]
